Goal: Transaction & Acquisition: Purchase product/service

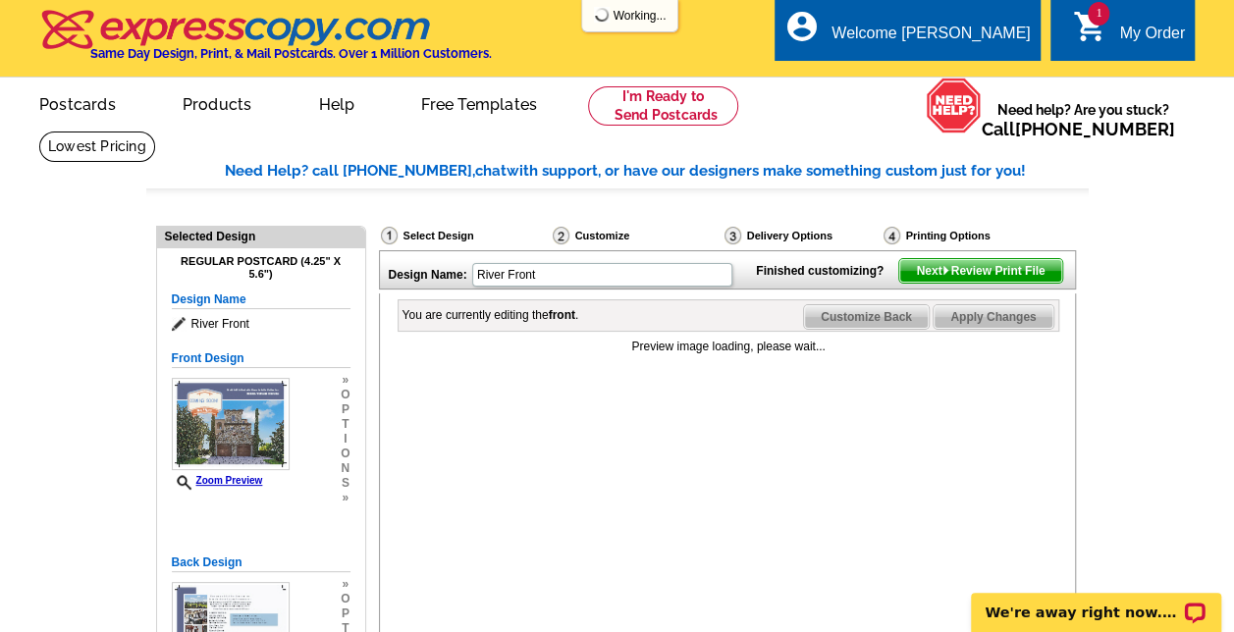
click at [1092, 29] on icon "shopping_cart" at bounding box center [1089, 26] width 35 height 35
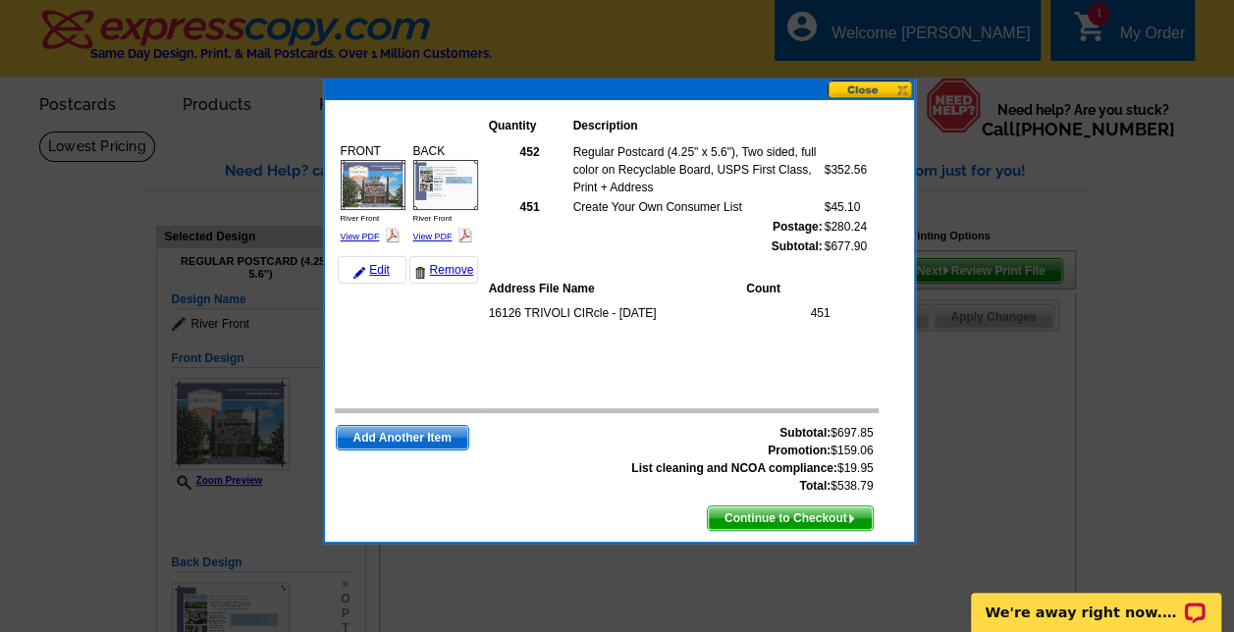
click at [788, 509] on span "Continue to Checkout" at bounding box center [790, 518] width 165 height 24
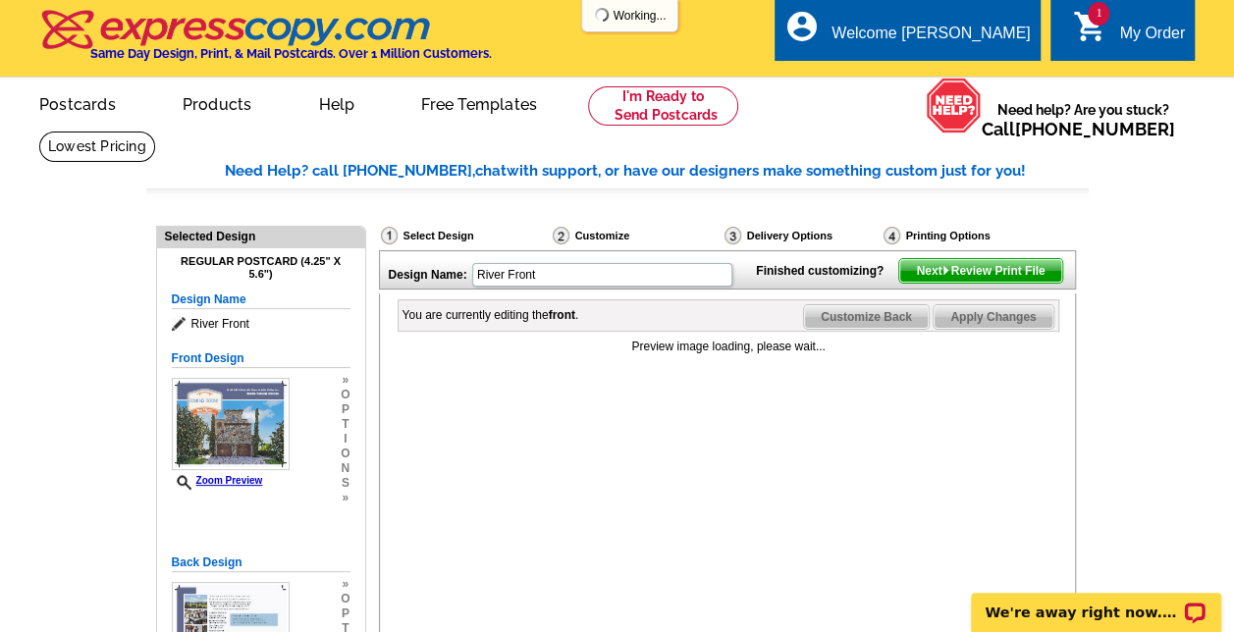
click at [1097, 20] on span "1" at bounding box center [1098, 14] width 22 height 24
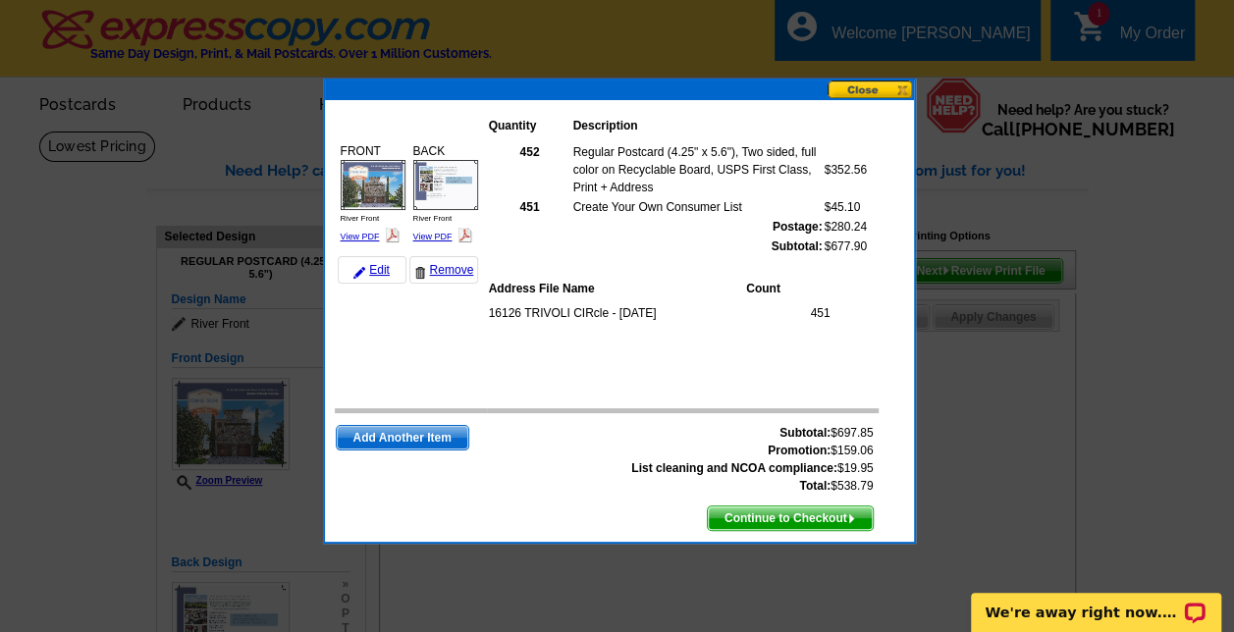
click at [762, 517] on span "Continue to Checkout" at bounding box center [790, 518] width 165 height 24
click at [776, 513] on span "Continue to Checkout" at bounding box center [790, 518] width 165 height 24
click at [802, 518] on span "Continue to Checkout" at bounding box center [790, 518] width 165 height 24
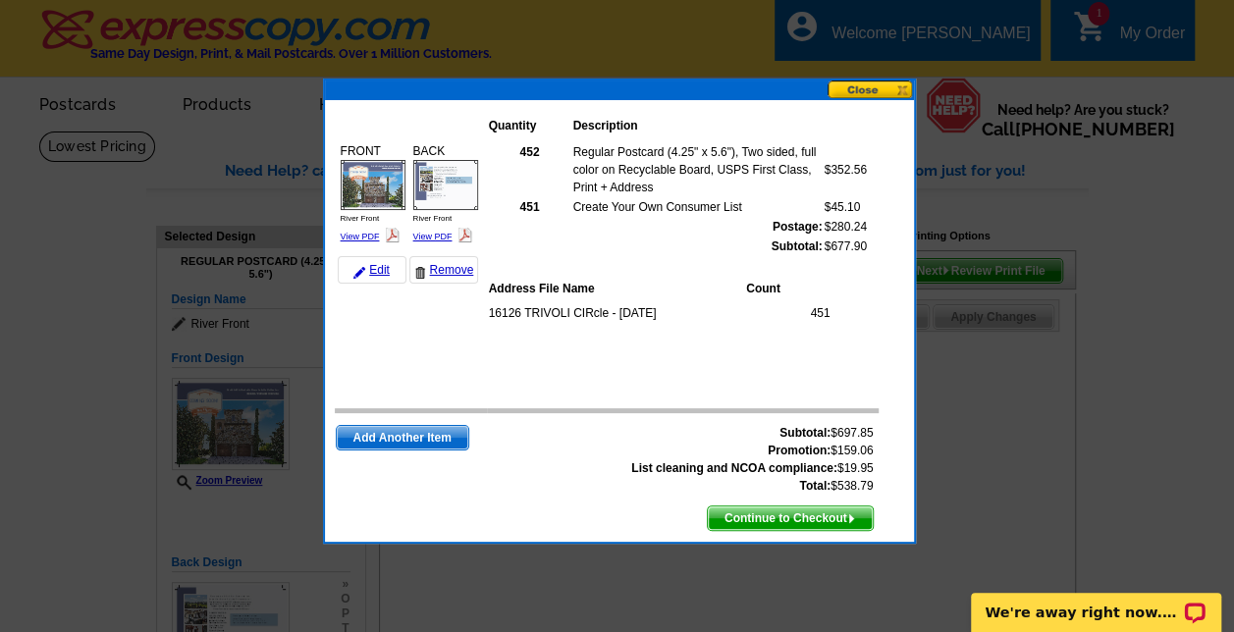
click at [865, 84] on button at bounding box center [870, 89] width 86 height 19
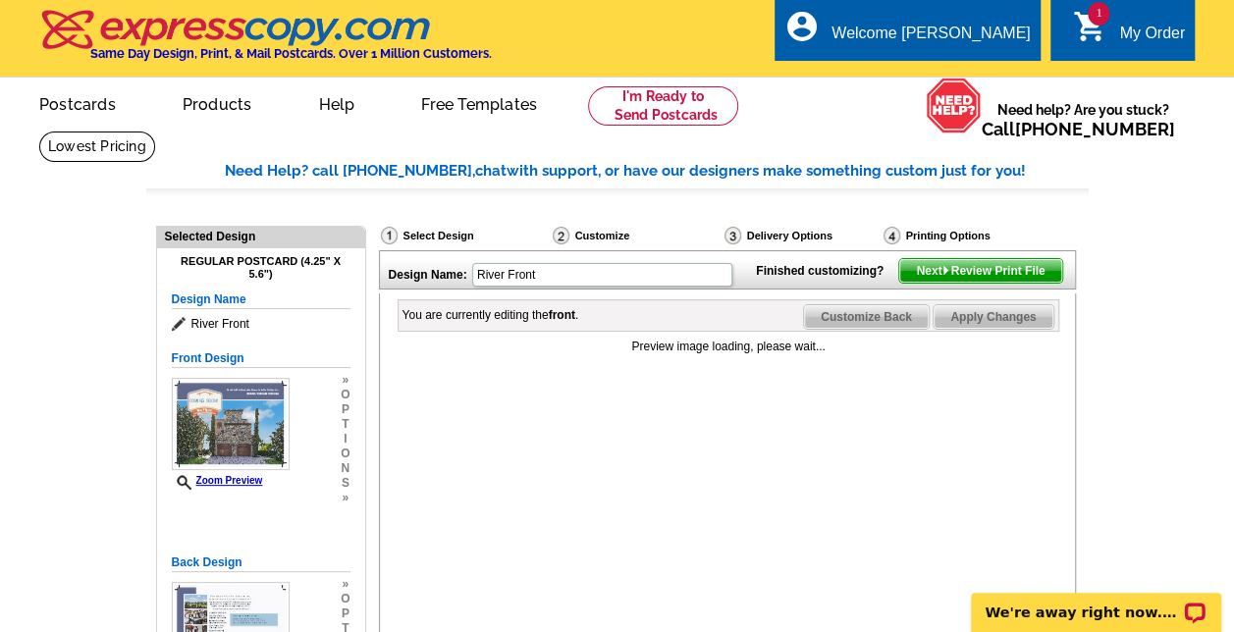
click at [1142, 35] on div "My Order" at bounding box center [1152, 38] width 66 height 27
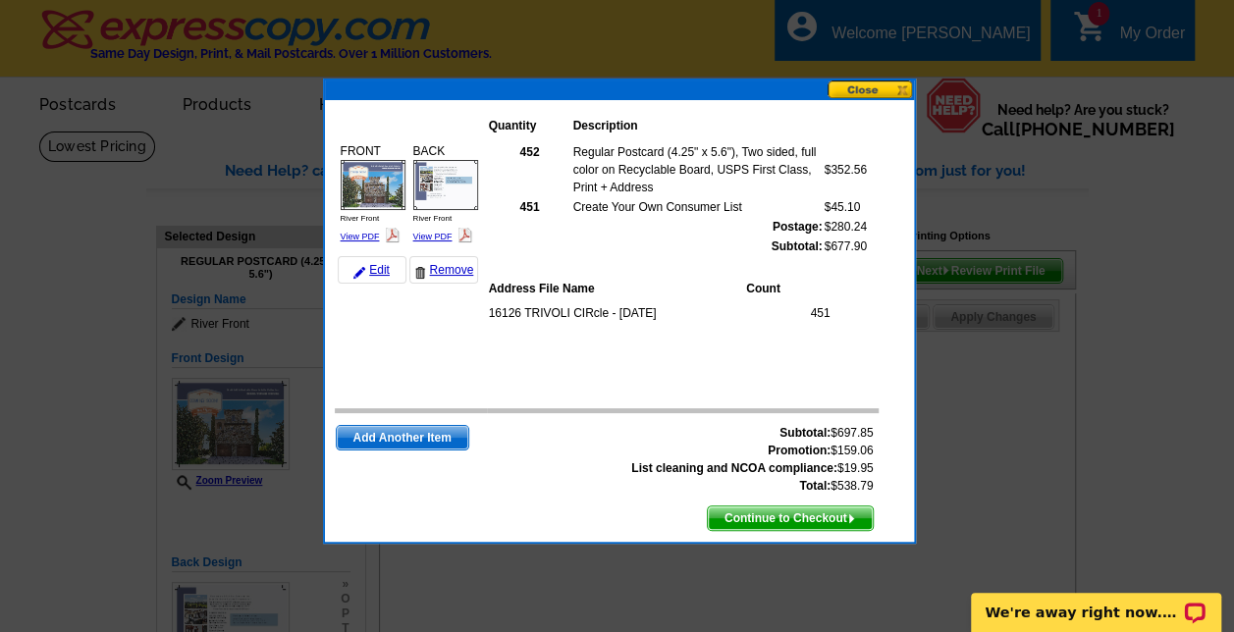
click at [1142, 35] on div at bounding box center [617, 316] width 1234 height 632
click at [799, 522] on span "Continue to Checkout" at bounding box center [790, 518] width 165 height 24
click at [764, 514] on span "Continue to Checkout" at bounding box center [790, 518] width 165 height 24
click at [861, 92] on button at bounding box center [870, 89] width 86 height 19
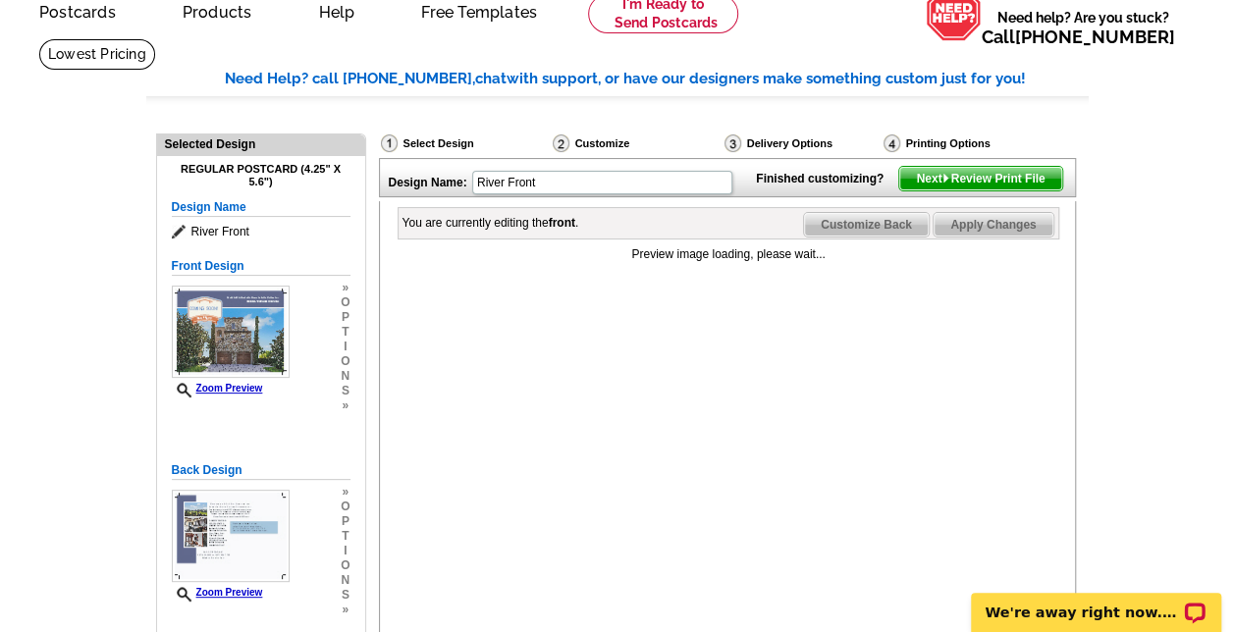
scroll to position [74, 0]
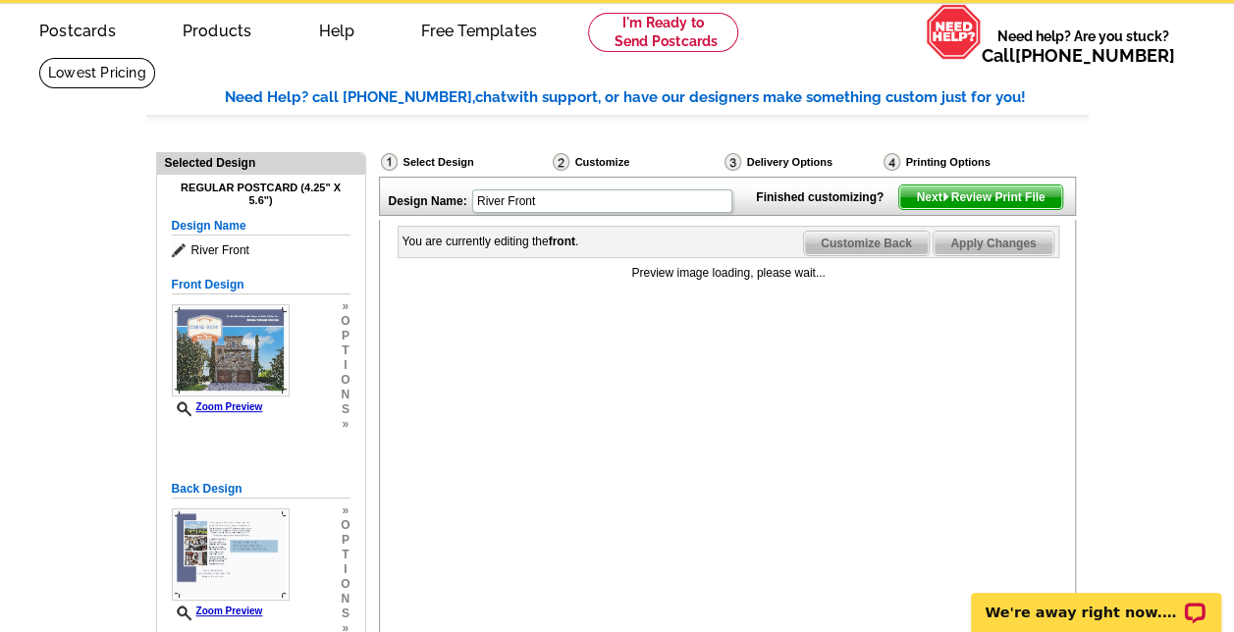
click at [972, 209] on span "Next Review Print File" at bounding box center [980, 197] width 162 height 24
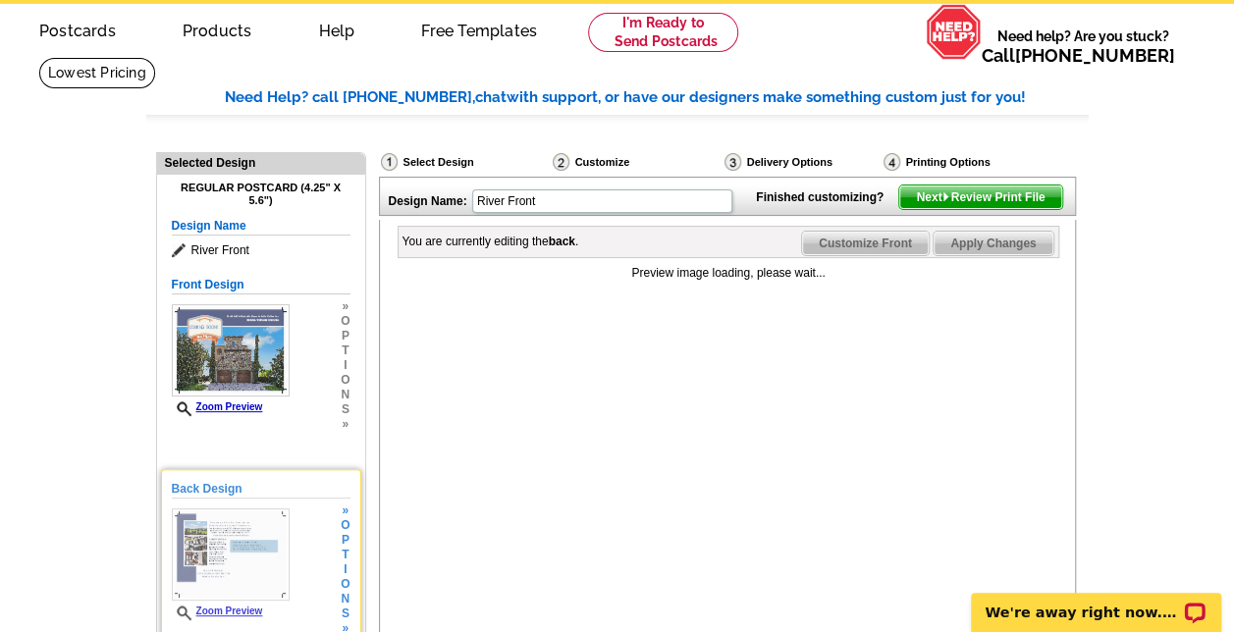
click at [228, 515] on img at bounding box center [231, 554] width 118 height 92
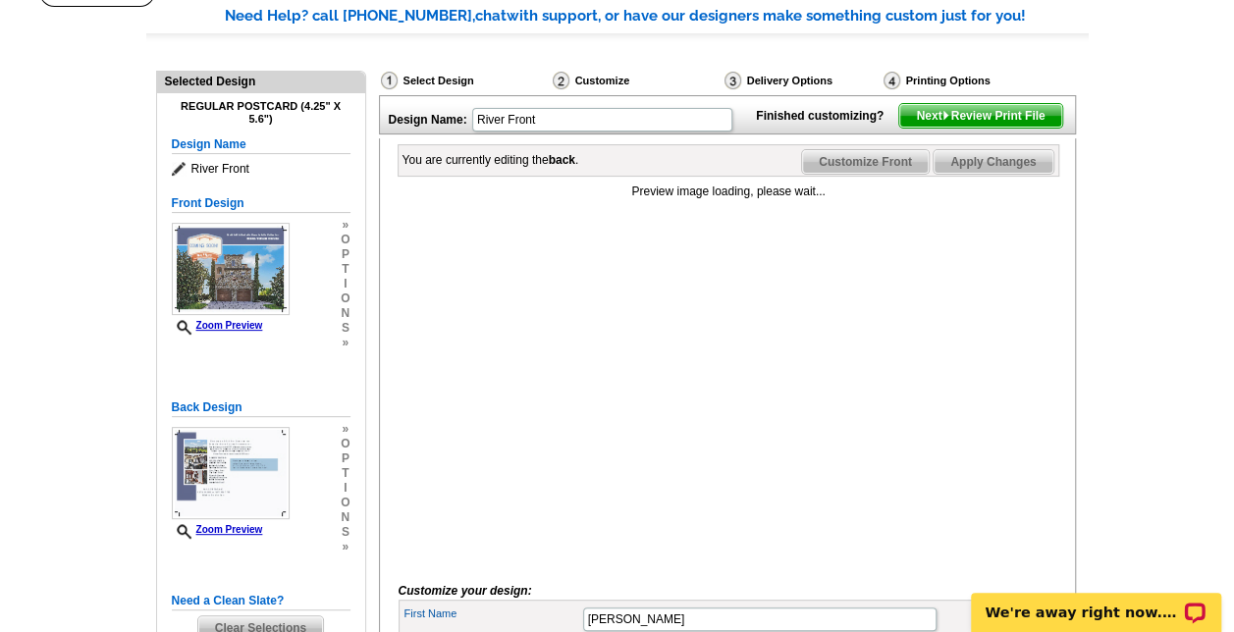
scroll to position [156, 0]
click at [966, 127] on span "Next Review Print File" at bounding box center [980, 115] width 162 height 24
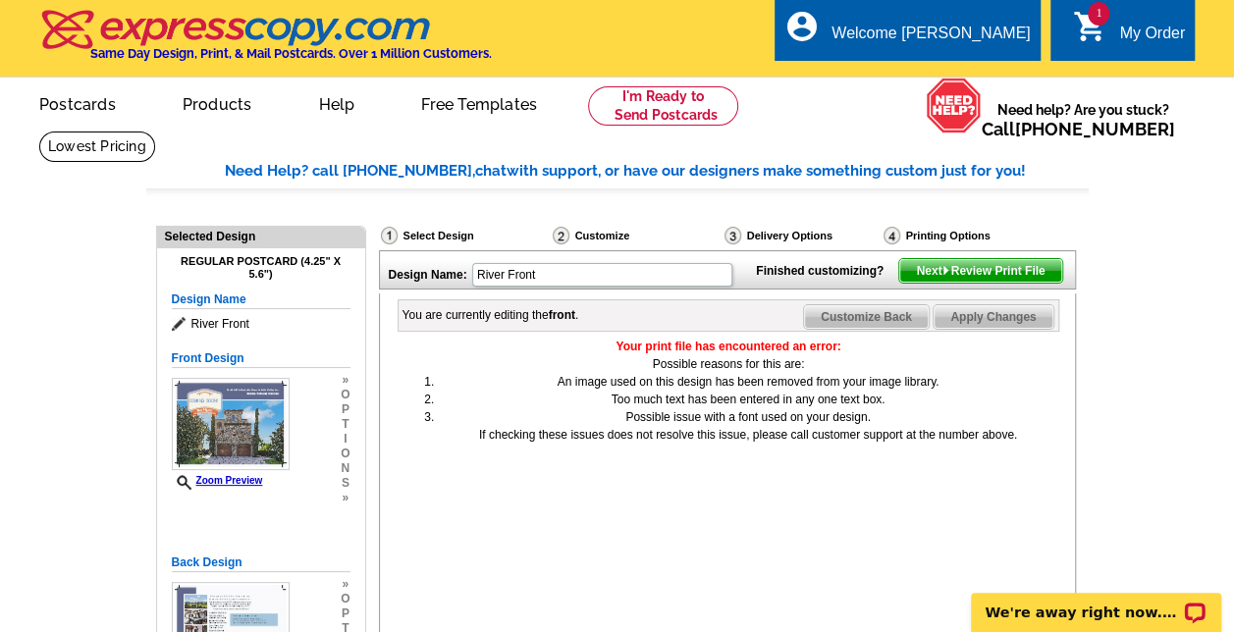
click at [974, 82] on link "My Account" at bounding box center [981, 76] width 84 height 18
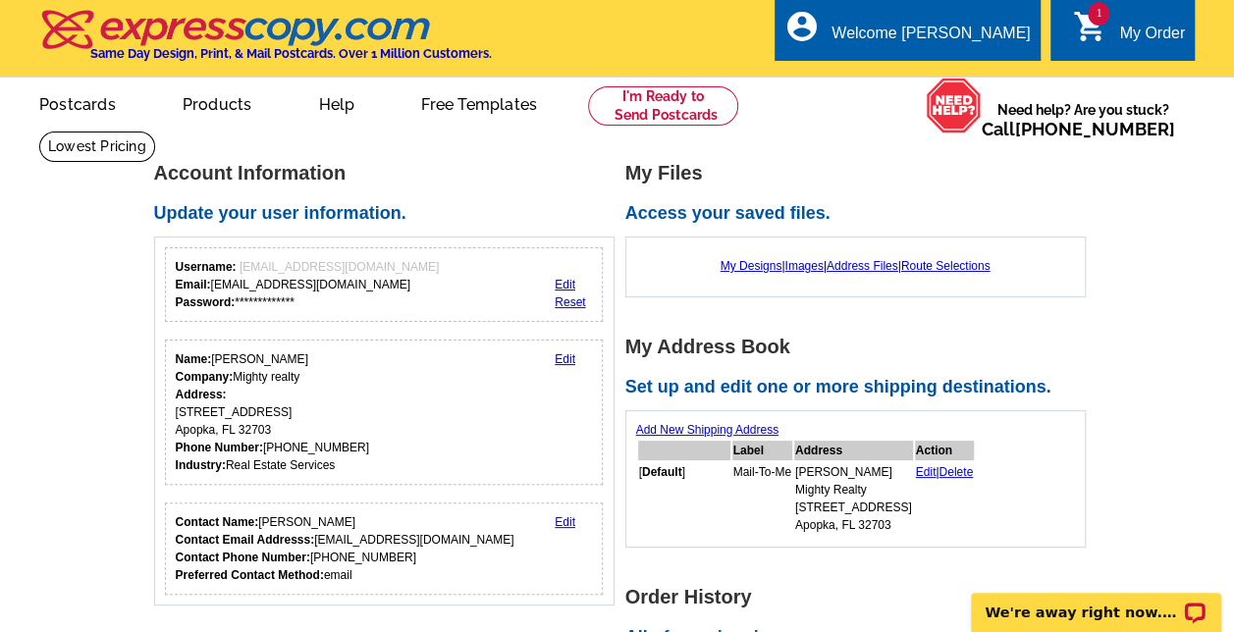
click at [974, 82] on img at bounding box center [953, 105] width 56 height 55
click at [730, 266] on link "My Designs" at bounding box center [751, 266] width 62 height 14
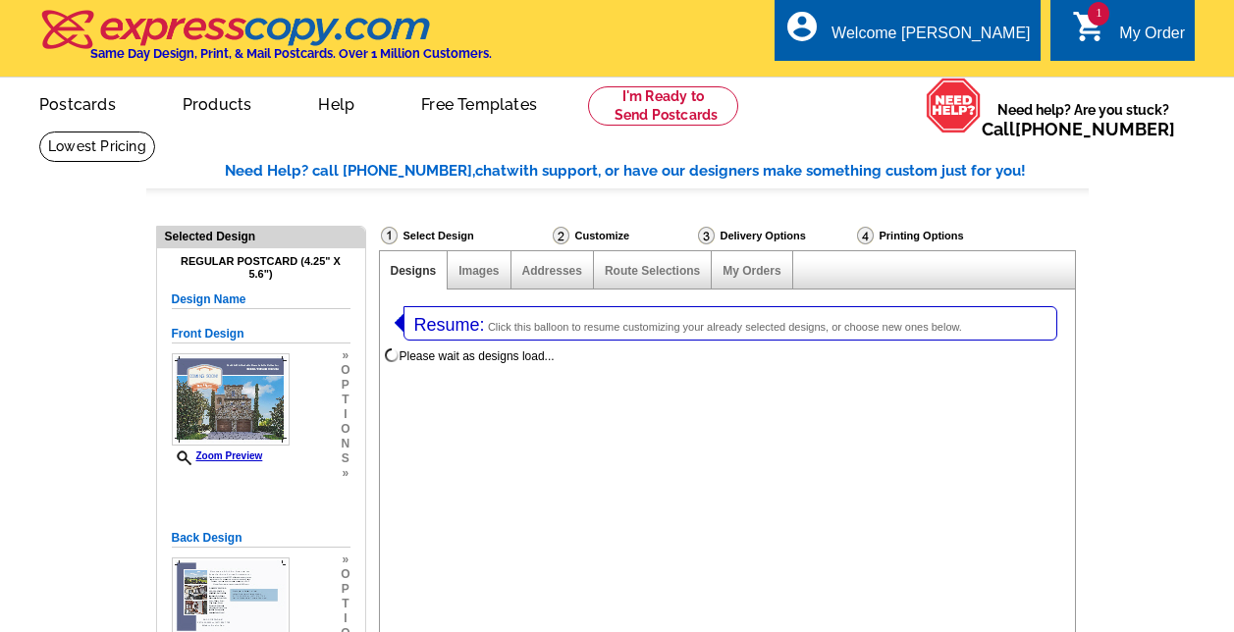
select select "1"
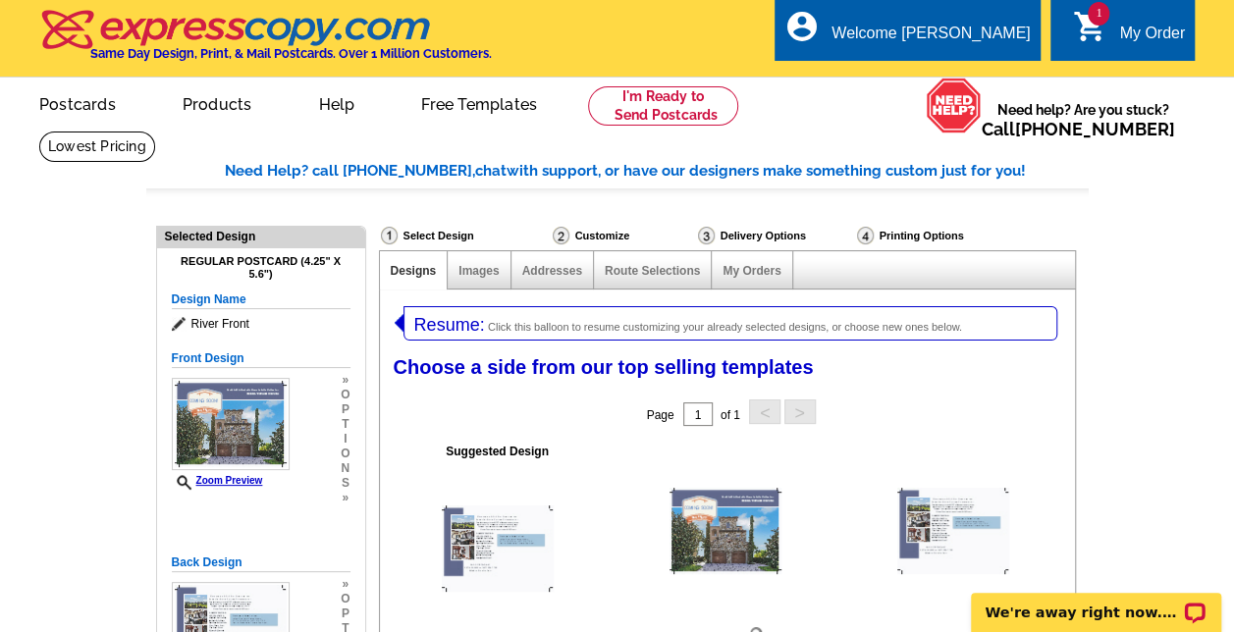
click at [730, 266] on link "My Orders" at bounding box center [751, 271] width 58 height 14
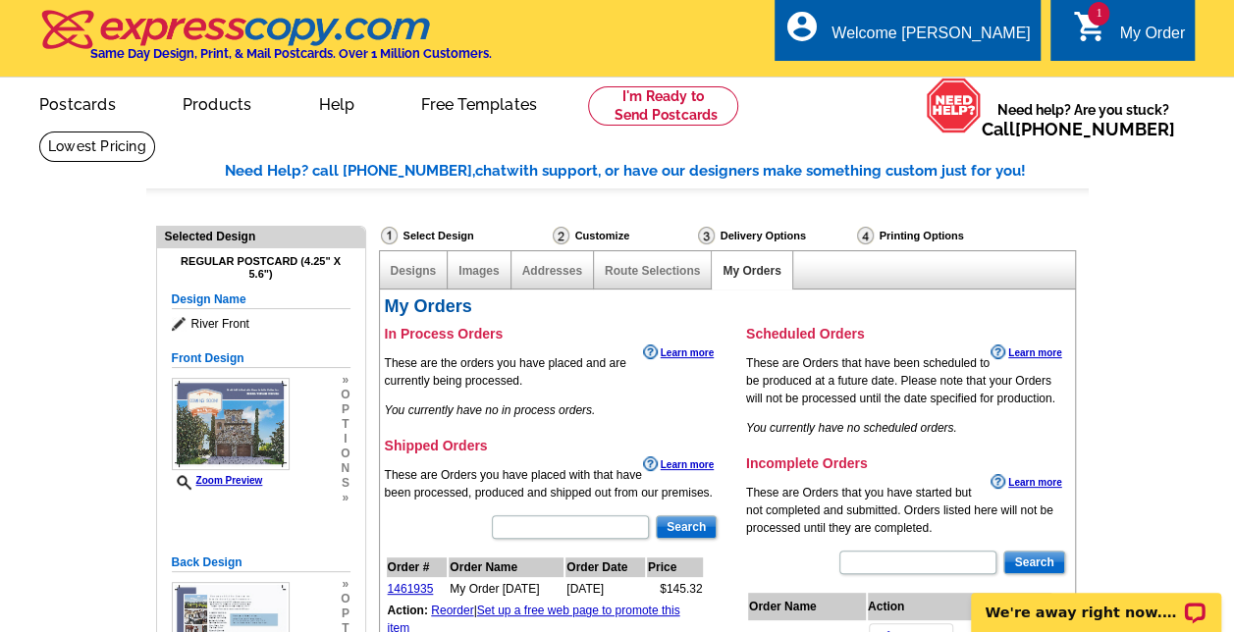
click at [1093, 44] on link "1 shopping_cart My Order" at bounding box center [1128, 34] width 113 height 25
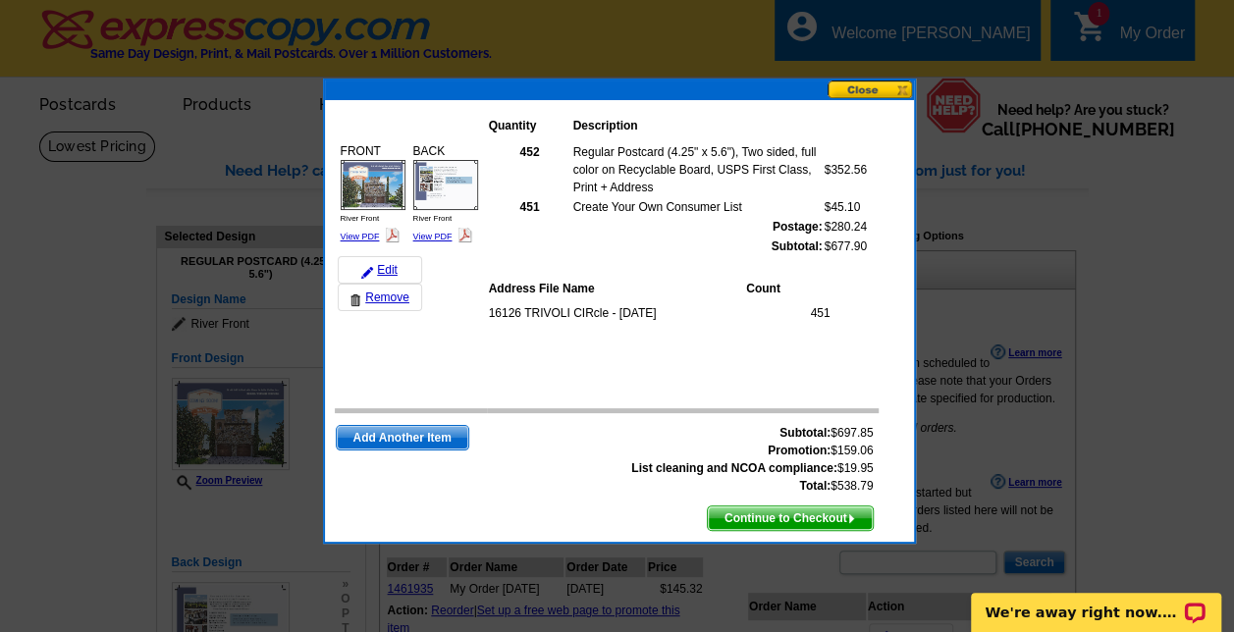
click at [1093, 44] on div at bounding box center [617, 316] width 1234 height 632
click at [774, 511] on span "Continue to Checkout" at bounding box center [790, 518] width 165 height 24
click at [852, 367] on div "16126 TRIVOLI CIRcle - Oct 13 451" at bounding box center [672, 334] width 368 height 72
click at [391, 263] on link "Edit" at bounding box center [380, 269] width 84 height 27
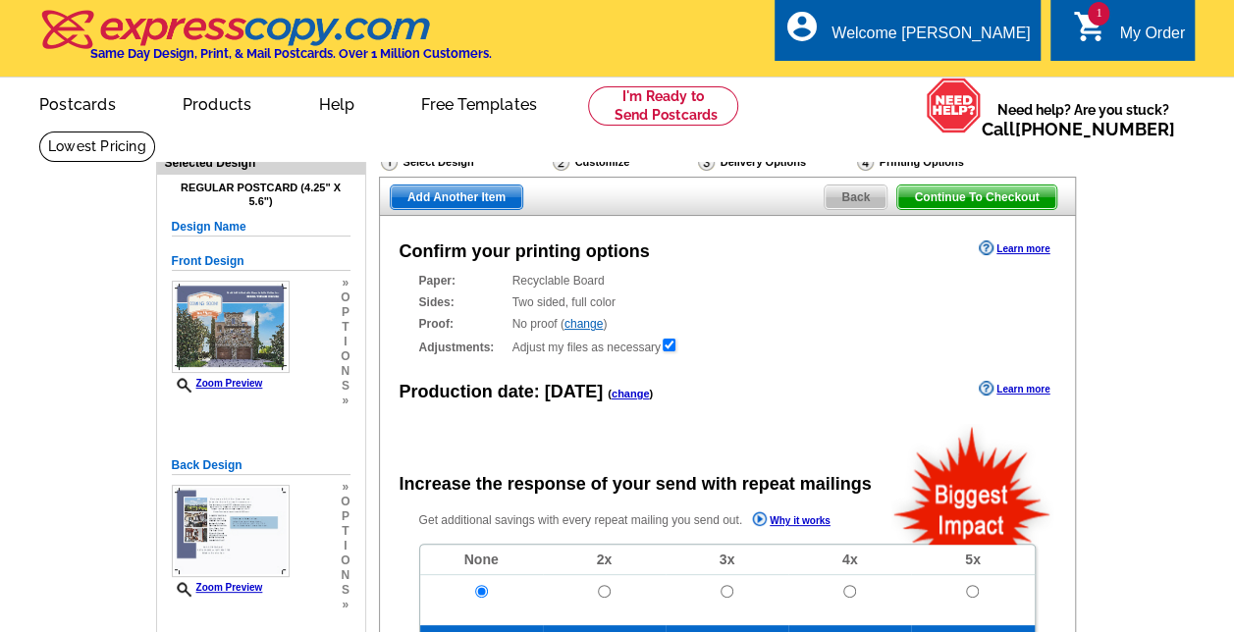
radio input "false"
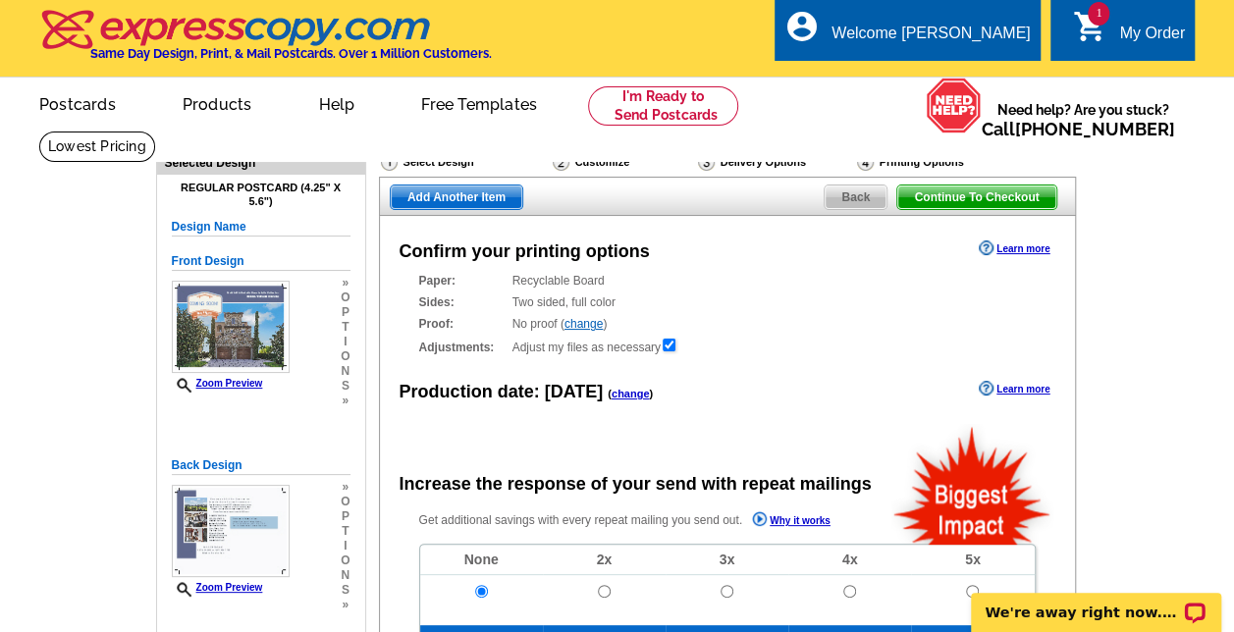
click at [606, 326] on div "Proof: No proof ( change ) Shipped Proof ($25.00) No Proof" at bounding box center [727, 324] width 616 height 18
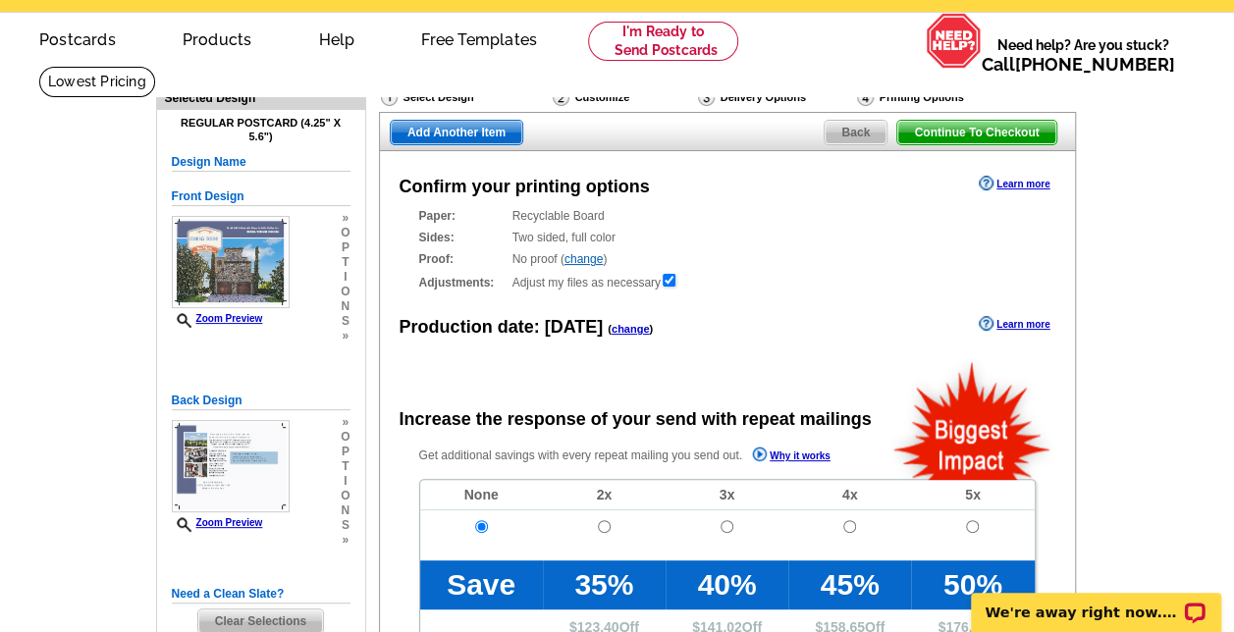
scroll to position [26, 0]
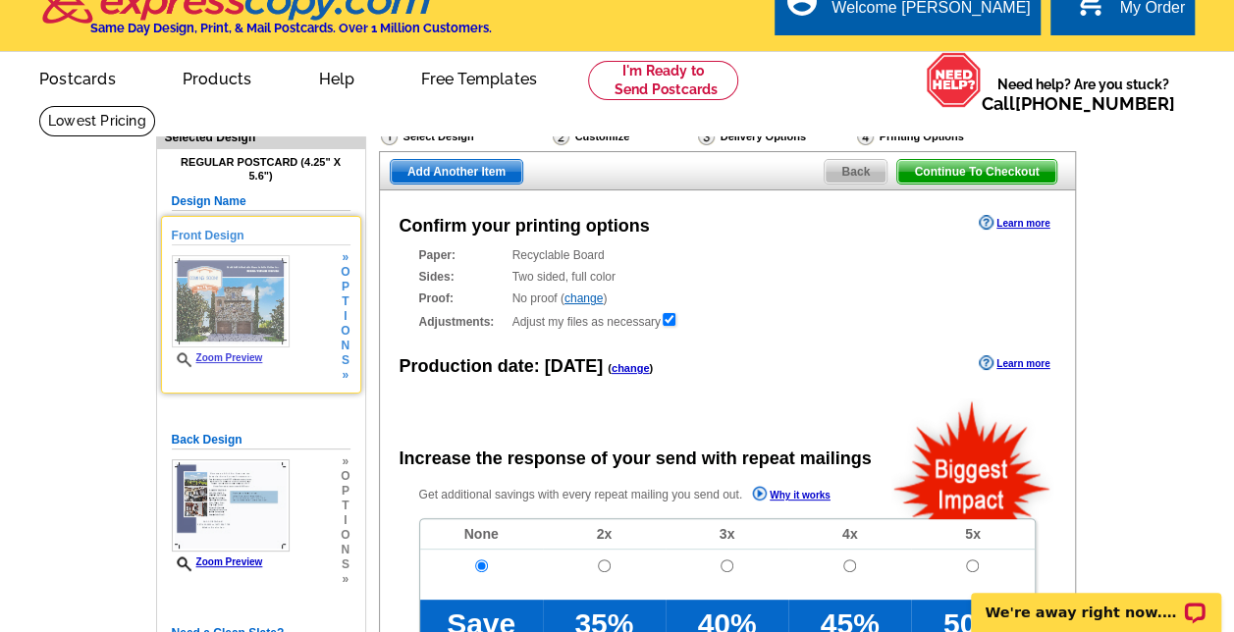
click at [343, 314] on span "i" at bounding box center [345, 316] width 9 height 15
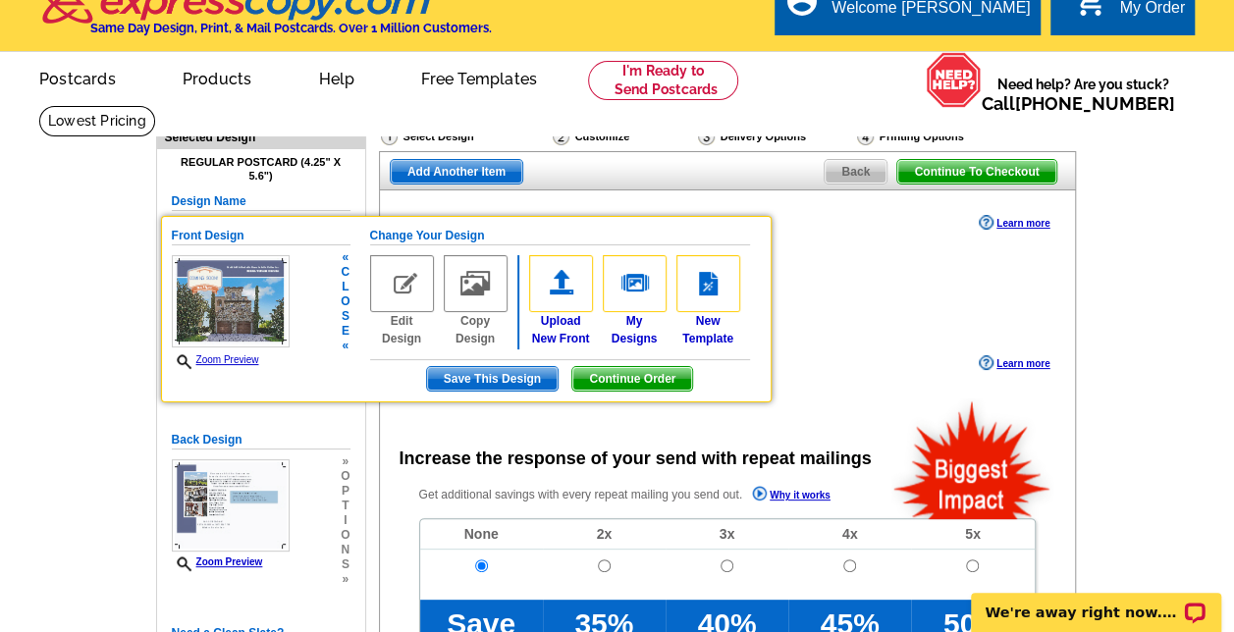
click at [399, 281] on img at bounding box center [402, 283] width 64 height 57
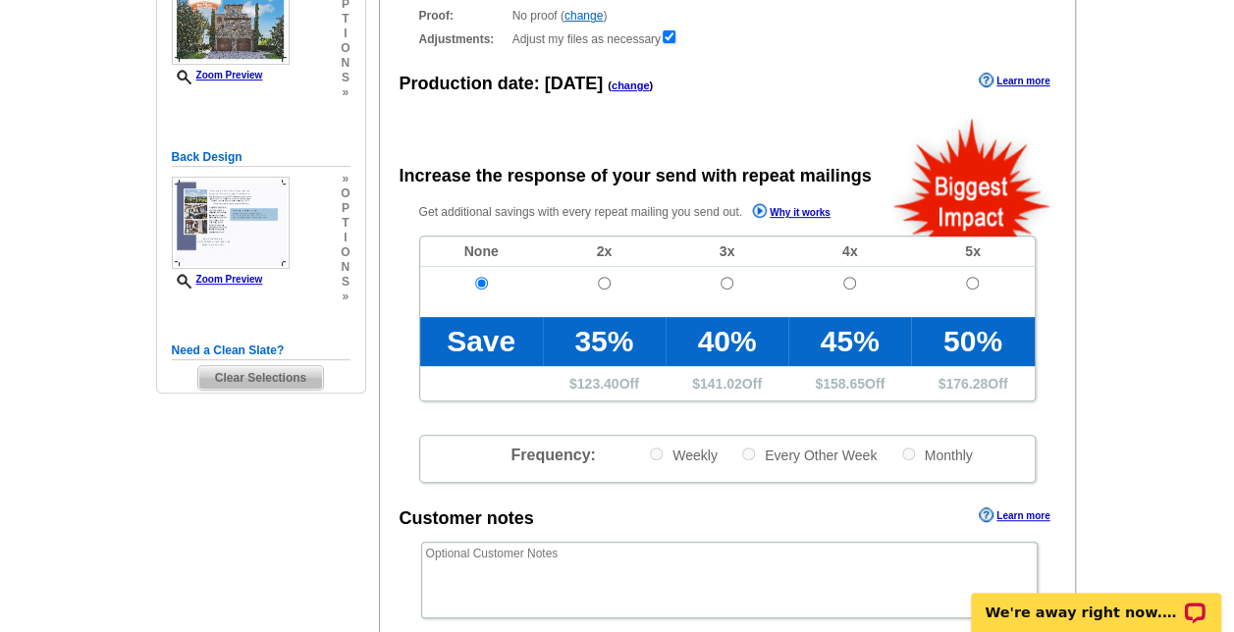
scroll to position [871, 0]
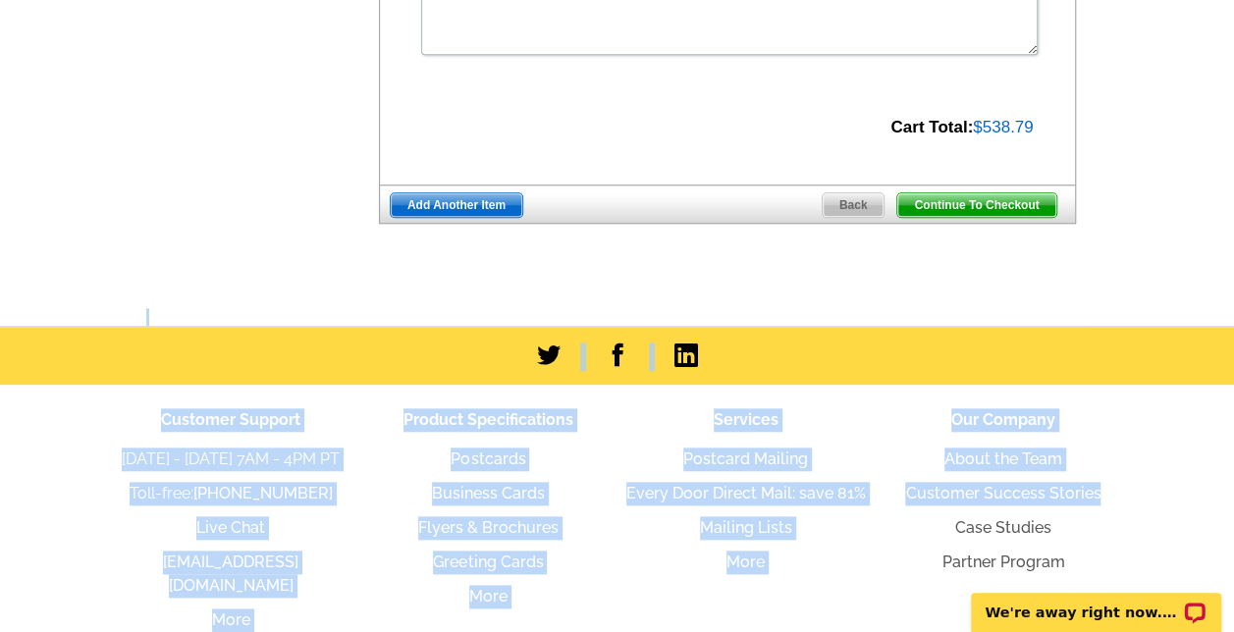
drag, startPoint x: 1235, startPoint y: 343, endPoint x: 1228, endPoint y: 312, distance: 32.1
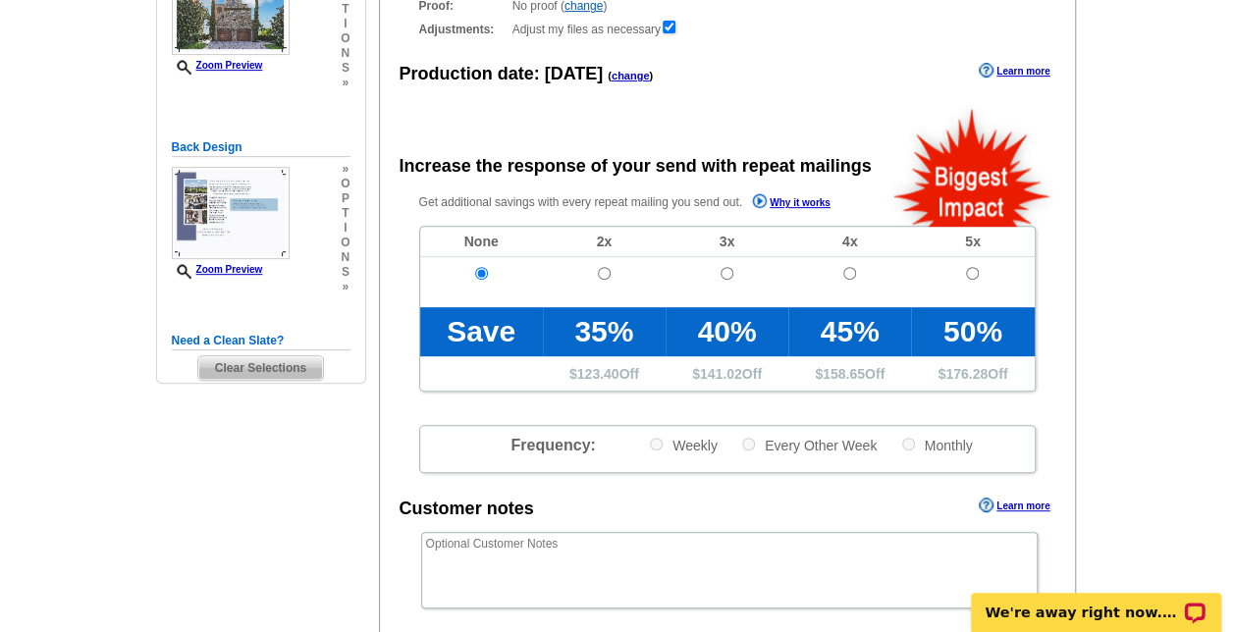
click at [1146, 303] on main "Need Help? call 800-260-5887, chat with support, or have our designers make som…" at bounding box center [617, 346] width 1234 height 1067
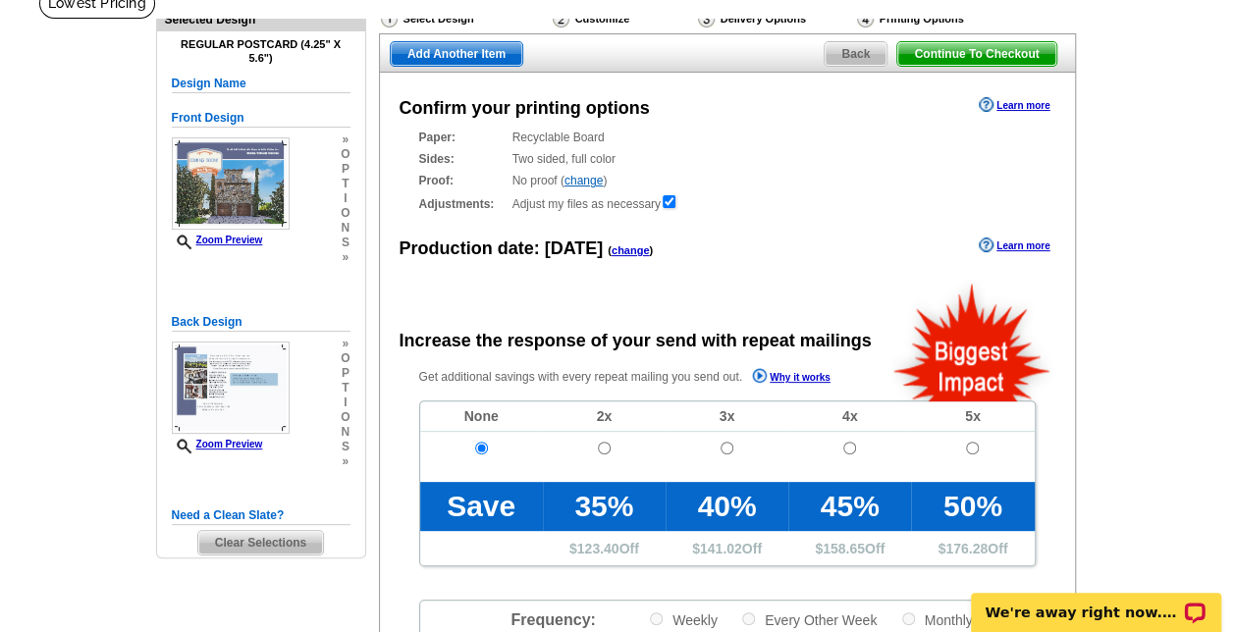
scroll to position [69, 0]
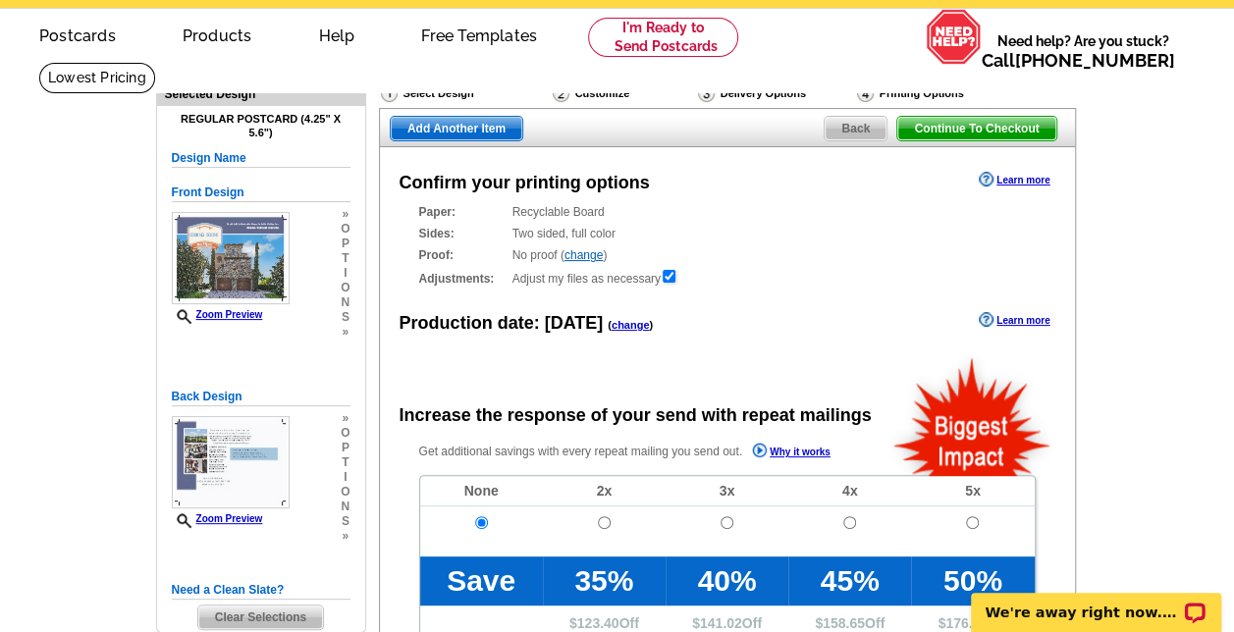
click at [970, 124] on span "Continue To Checkout" at bounding box center [976, 129] width 158 height 24
click at [977, 129] on span "Continue To Checkout" at bounding box center [976, 129] width 158 height 24
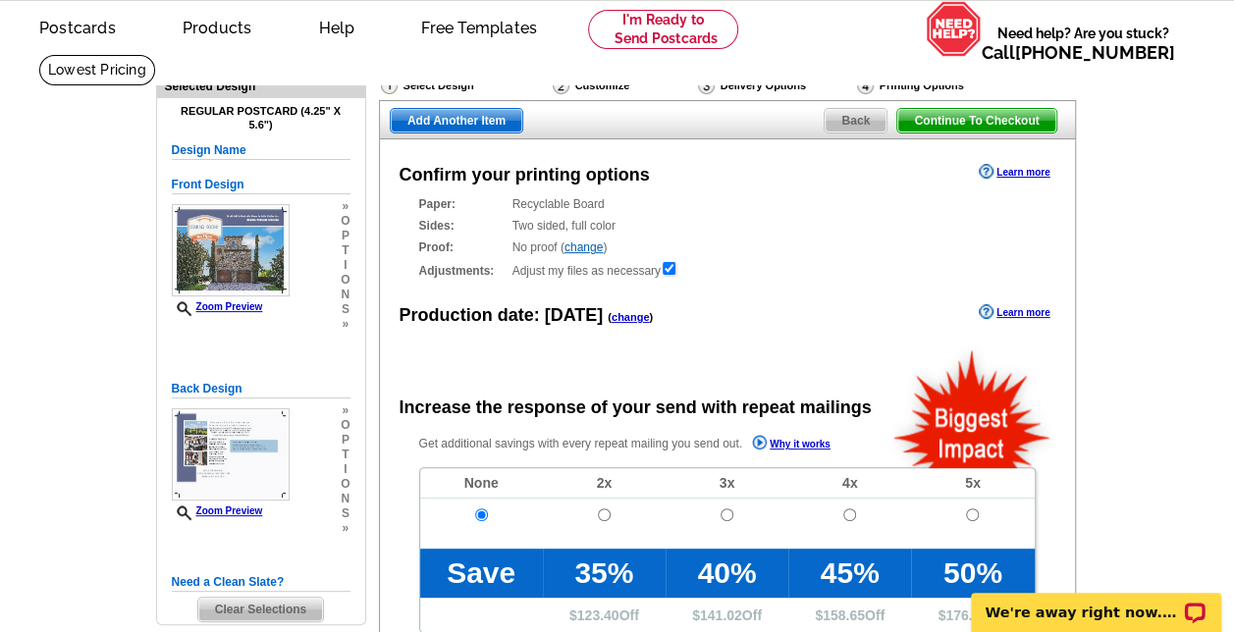
scroll to position [63, 0]
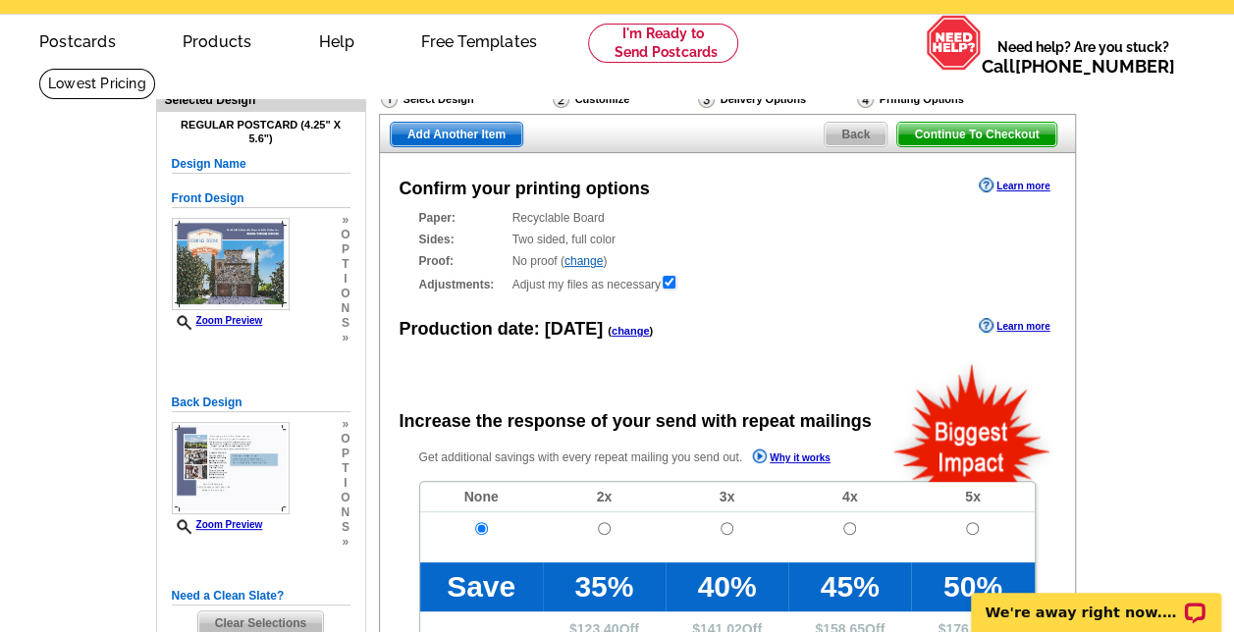
click at [958, 132] on span "Continue To Checkout" at bounding box center [976, 135] width 158 height 24
click at [1097, 218] on main "Need Help? call 800-260-5887, chat with support, or have our designers make som…" at bounding box center [617, 601] width 1234 height 1067
click at [843, 132] on span "Back" at bounding box center [855, 135] width 62 height 24
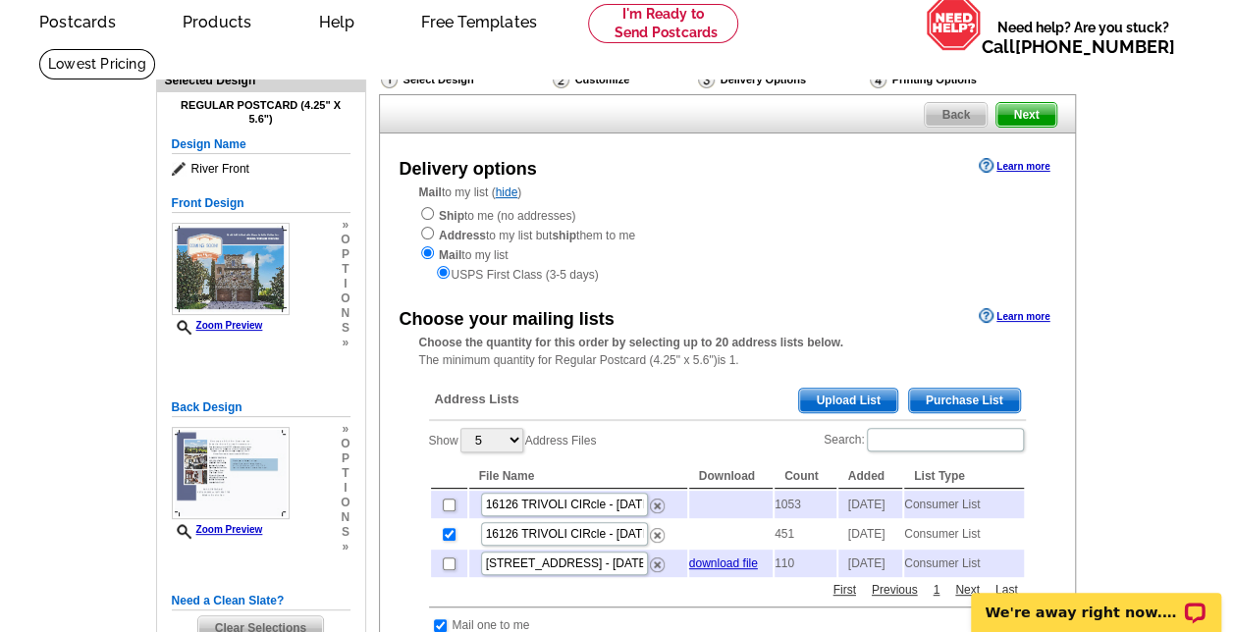
scroll to position [77, 0]
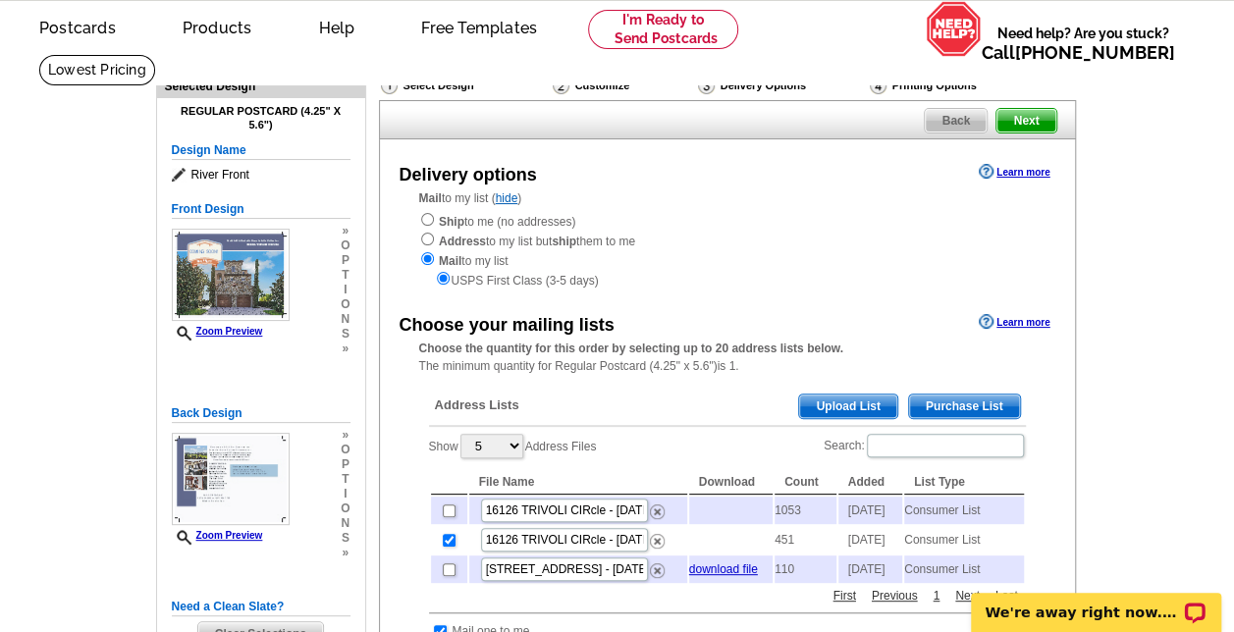
click at [1018, 126] on span "Next" at bounding box center [1025, 121] width 59 height 24
click at [1020, 121] on span "Next" at bounding box center [1025, 121] width 59 height 24
